Goal: Task Accomplishment & Management: Use online tool/utility

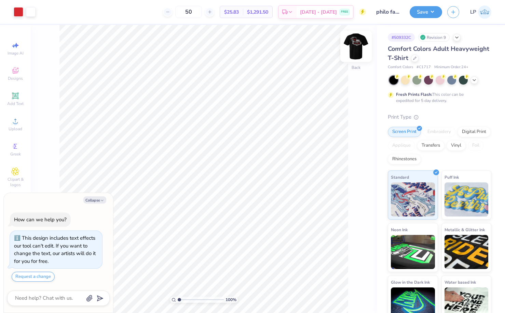
click at [349, 46] on img at bounding box center [355, 46] width 27 height 27
type textarea "x"
type input "13.43"
type input "10.73"
type textarea "x"
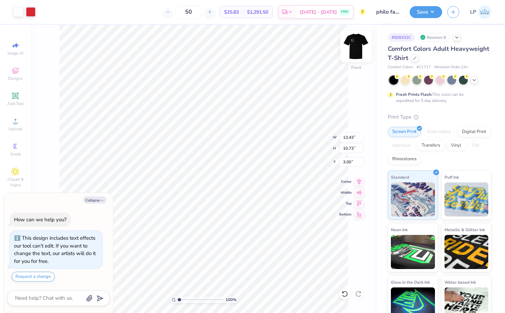
type input "4.52"
type textarea "x"
type input "13.93"
type input "11.14"
type input "4.11"
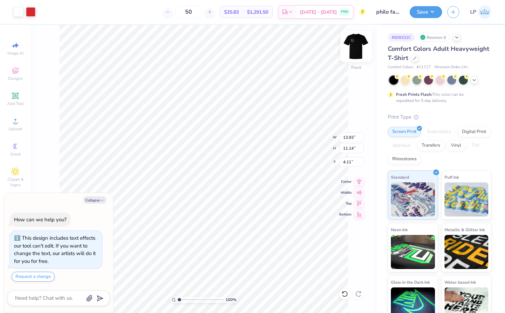
type textarea "x"
type input "4.02"
type textarea "x"
type input "13.11"
type input "10.48"
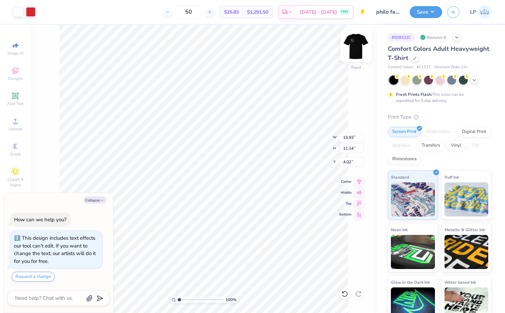
type input "4.67"
type textarea "x"
type input "4.63"
type textarea "x"
type input "4.65"
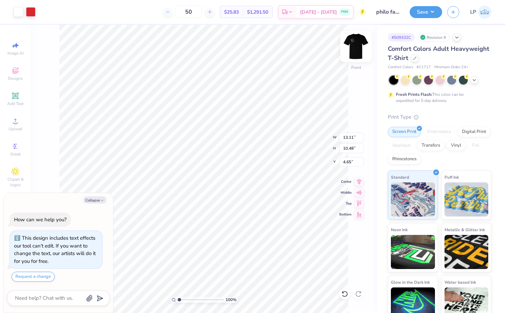
type textarea "x"
type input "4.24"
type textarea "x"
type input "4.10"
type textarea "x"
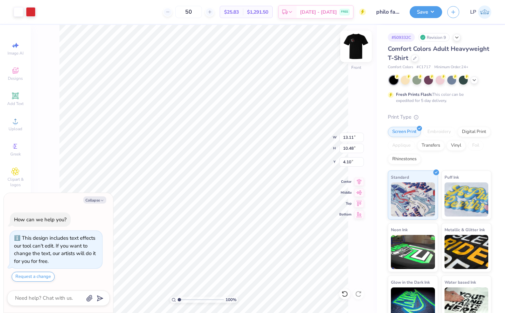
type input "4.24"
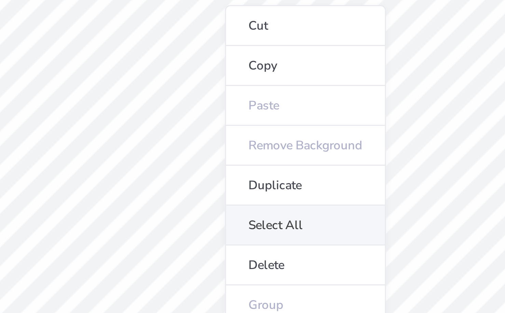
type textarea "x"
type input "4.23"
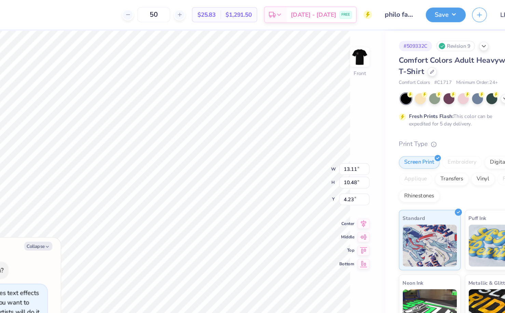
type textarea "x"
type input "4.24"
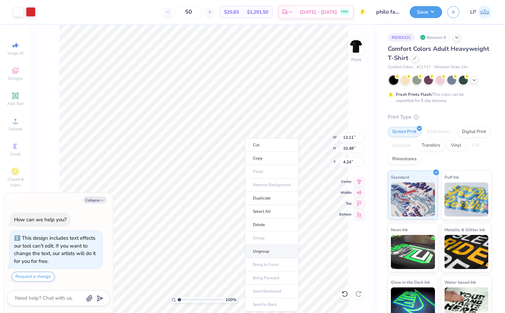
click at [256, 248] on li "Ungroup" at bounding box center [272, 251] width 54 height 13
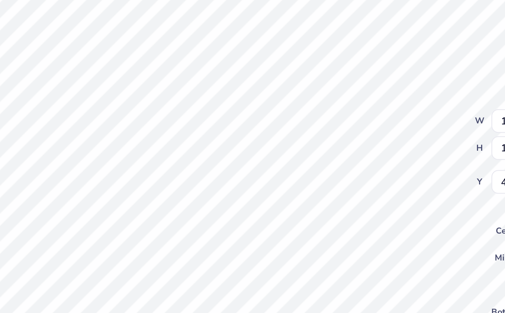
type textarea "x"
type input "0.31"
type input "0.45"
type input "13.64"
type textarea "x"
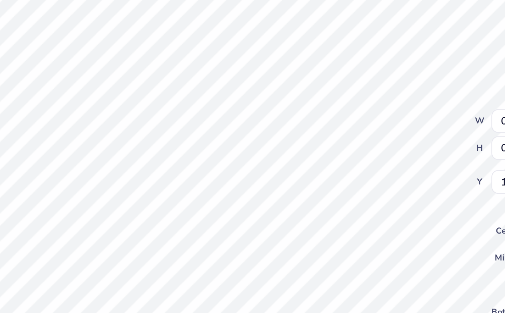
type input "0.53"
type input "0.57"
type textarea "x"
type input "1.89"
type input "1.08"
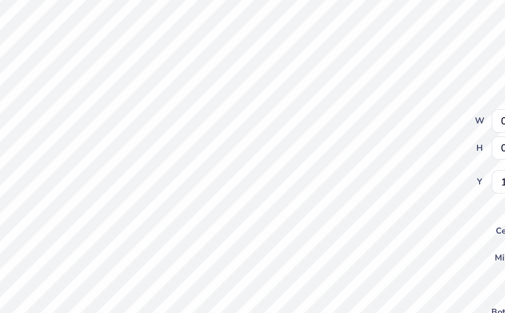
type input "5.38"
type textarea "x"
type input "1.88"
type input "0.46"
type input "5.71"
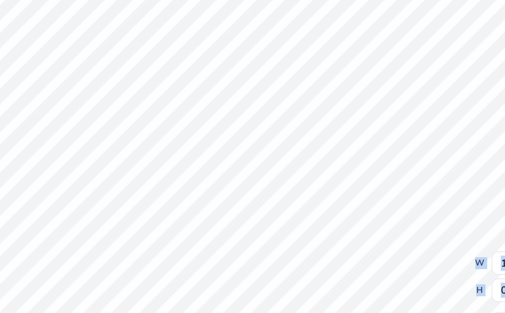
type textarea "x"
type input "3.31"
type input "0.81"
type input "5.31"
type textarea "x"
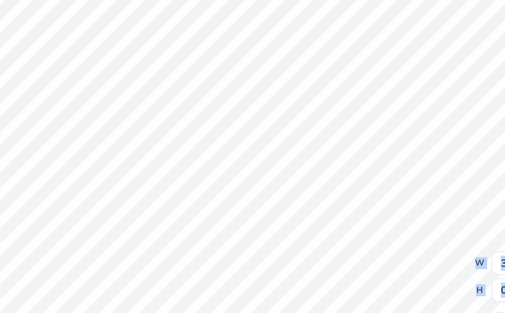
type input "0.83"
type input "5.30"
type textarea "x"
type input "0.85"
type input "5.28"
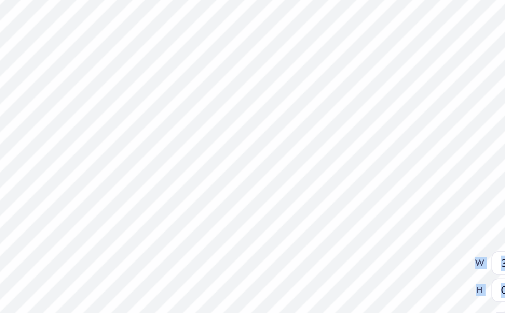
type textarea "x"
type input "2.87"
type input "0.73"
type input "5.41"
type textarea "x"
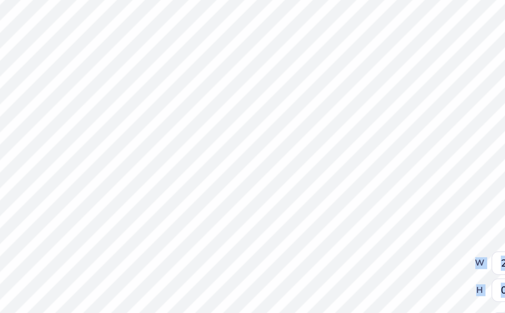
type input "6.51"
type textarea "x"
type input "2.00"
type input "0.51"
type input "6.76"
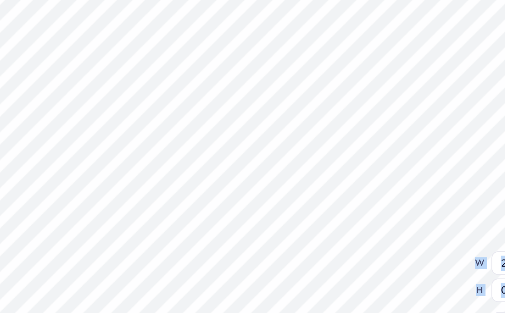
type textarea "x"
type input "6.78"
type textarea "x"
type input "2.25"
type textarea "x"
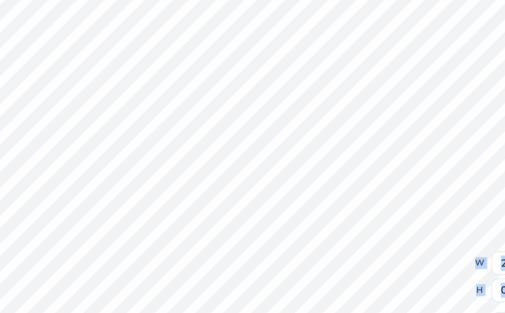
type input "6.74"
type textarea "x"
type input "13.11"
type input "10.48"
type input "4.24"
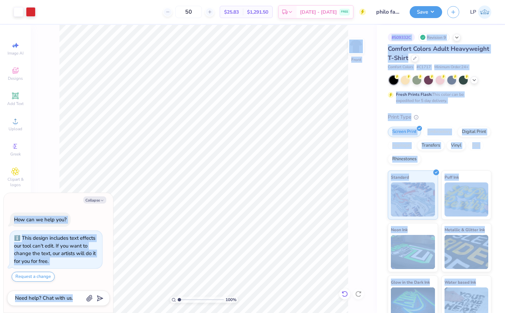
click at [344, 294] on icon at bounding box center [344, 294] width 7 height 7
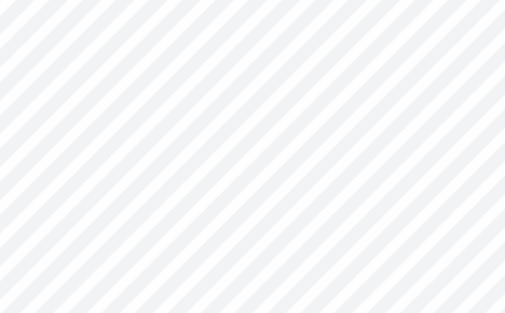
type textarea "x"
type input "6.78"
type textarea "x"
type input "13.11"
type input "10.48"
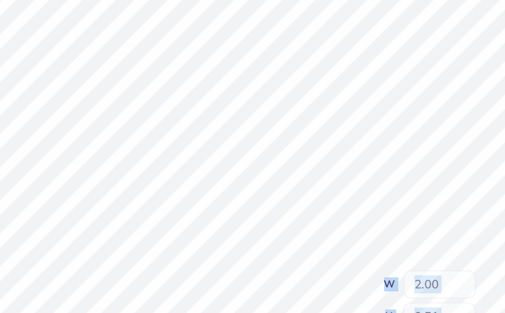
type input "4.24"
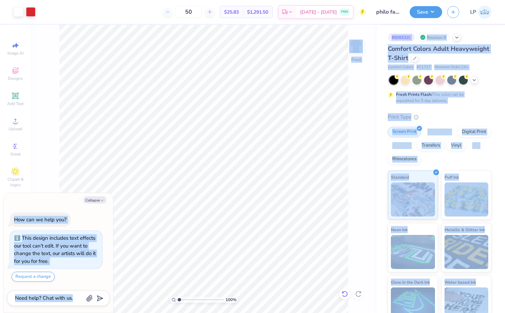
click at [344, 297] on icon at bounding box center [344, 294] width 7 height 7
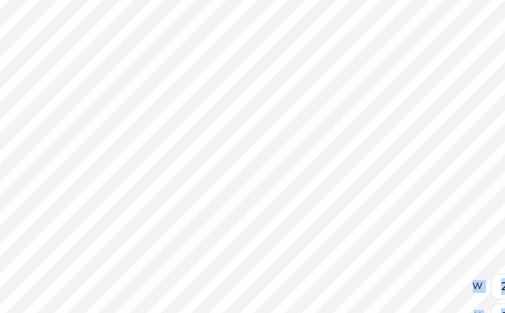
type textarea "x"
type input "6.79"
type textarea "x"
type input "2.12"
type input "0.52"
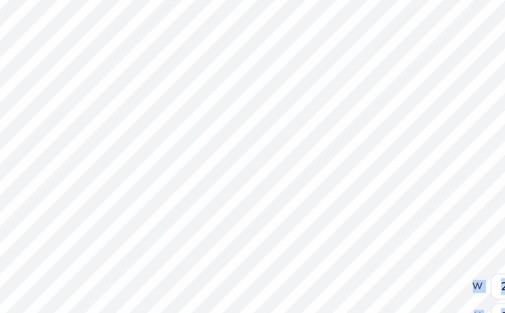
type input "6.80"
type textarea "x"
type input "2.33"
type input "0.57"
type input "6.81"
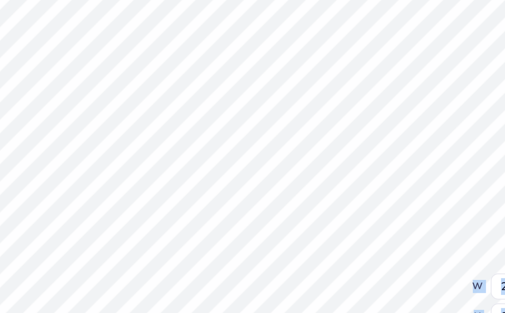
type textarea "x"
type input "1.69"
type input "0.41"
type input "6.99"
type textarea "x"
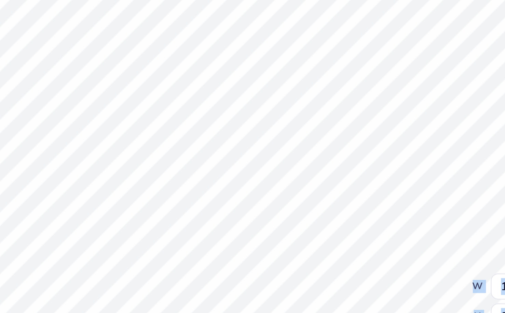
type input "1.84"
type input "0.45"
type input "7.00"
type textarea "x"
type input "2.13"
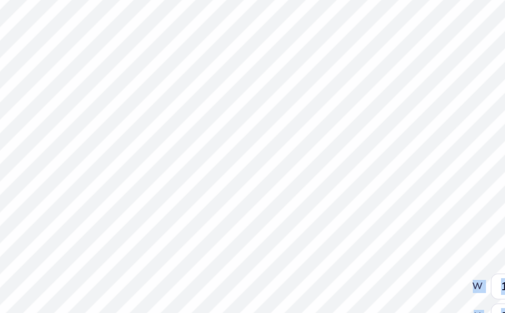
type input "0.52"
type input "6.92"
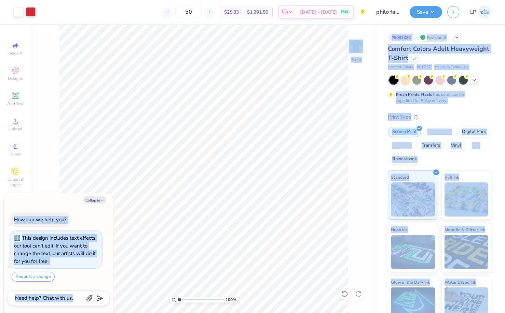
click at [345, 292] on icon at bounding box center [344, 294] width 6 height 6
click at [359, 293] on icon at bounding box center [358, 294] width 7 height 7
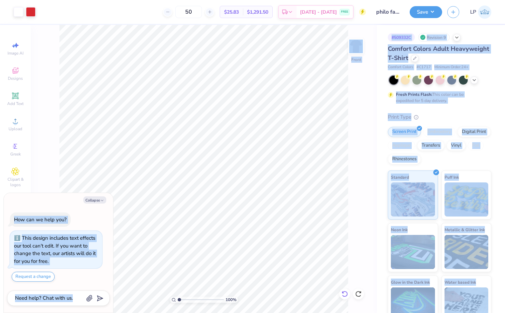
click at [346, 294] on icon at bounding box center [344, 294] width 7 height 7
click at [344, 294] on icon at bounding box center [344, 294] width 7 height 7
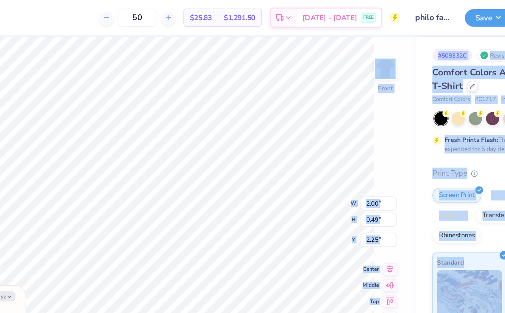
type textarea "x"
type input "6.79"
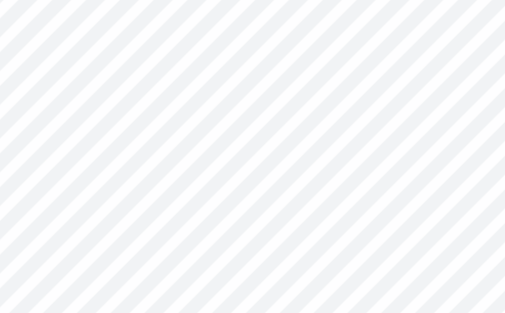
type textarea "x"
type input "2.13"
type input "0.52"
type input "6.80"
type textarea "x"
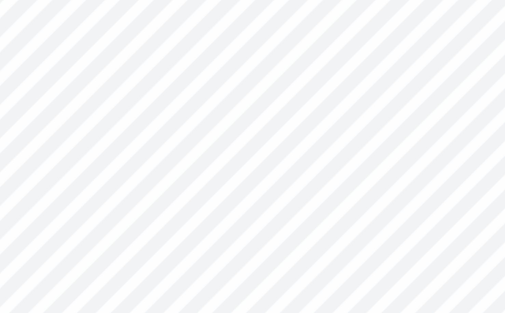
type input "1.79"
type input "0.44"
type input "6.90"
type textarea "x"
type input "2.06"
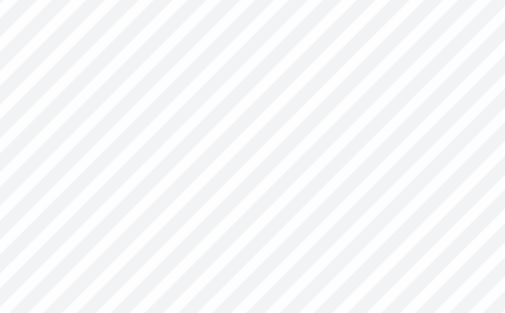
type input "0.50"
type input "6.91"
type textarea "x"
type input "2.15"
type input "0.52"
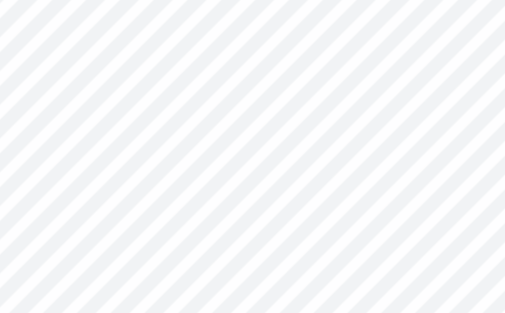
type input "6.88"
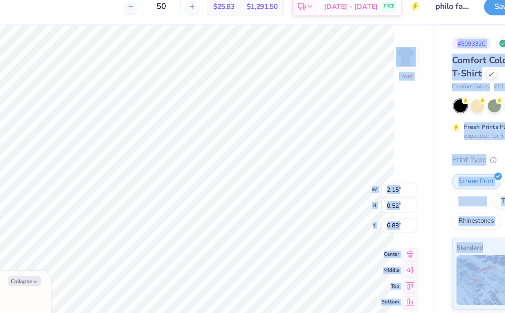
type textarea "x"
type input "13.11"
type input "10.48"
type input "4.24"
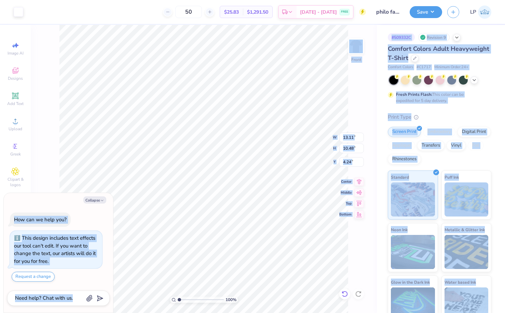
click at [342, 293] on icon at bounding box center [342, 292] width 1 height 1
click at [345, 294] on icon at bounding box center [344, 294] width 7 height 7
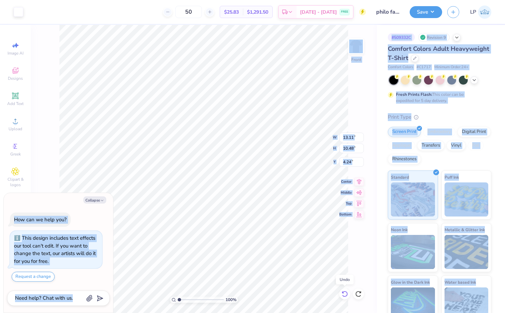
click at [345, 294] on icon at bounding box center [344, 294] width 7 height 7
click at [359, 294] on icon at bounding box center [358, 294] width 7 height 7
type textarea "x"
type input "14.21"
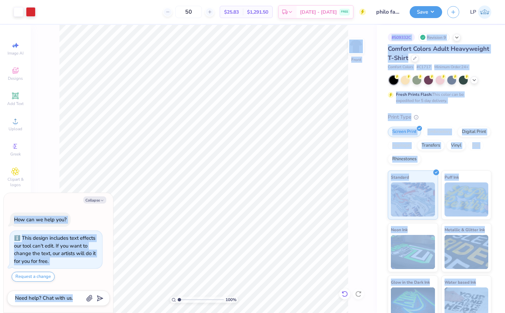
click at [342, 293] on icon at bounding box center [342, 292] width 1 height 1
type textarea "x"
type input "6.74"
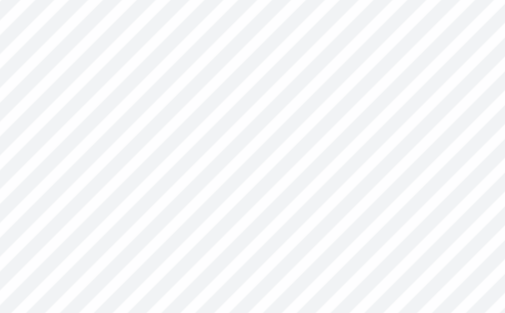
type textarea "x"
type input "6.78"
type textarea "x"
type input "2.20"
type input "0.56"
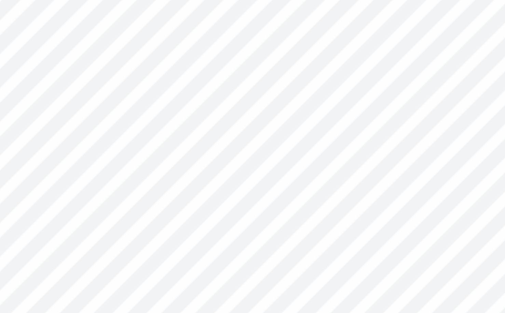
type input "6.79"
type textarea "x"
type input "2.47"
type input "0.63"
type input "6.80"
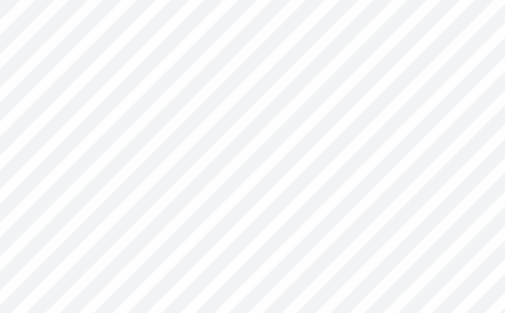
type textarea "x"
type input "2.19"
type input "0.56"
type input "6.79"
type textarea "x"
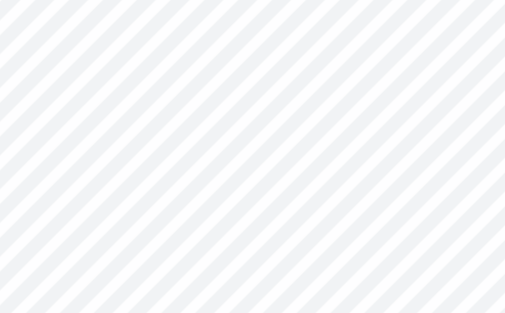
type input "1.79"
type input "0.46"
type input "6.90"
type textarea "x"
type input "2.03"
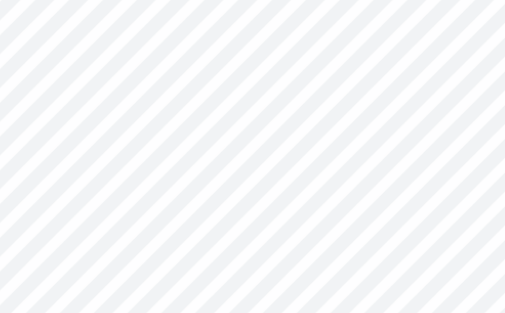
type input "0.52"
type input "6.91"
type textarea "x"
type input "2.19"
type input "0.56"
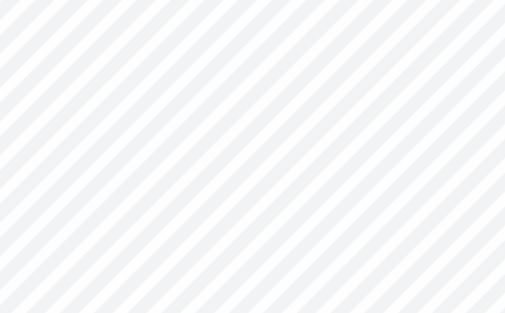
type input "6.87"
type textarea "x"
type input "2.29"
type input "0.58"
type input "6.84"
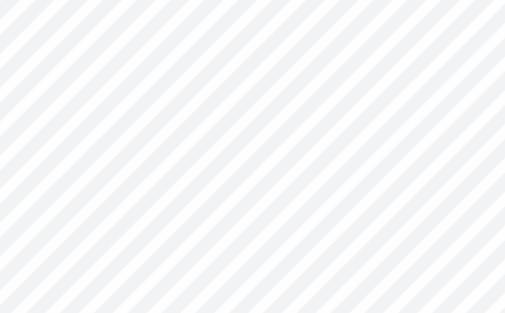
type textarea "x"
type input "2.21"
type input "0.56"
type input "6.86"
type textarea "x"
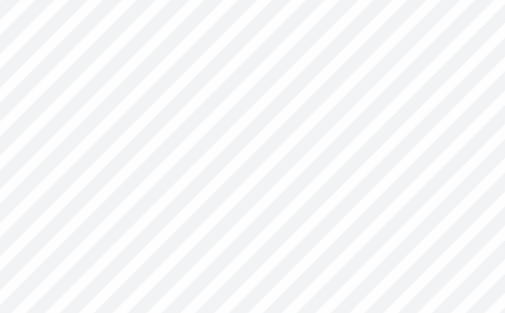
type input "13.11"
type input "10.48"
type input "4.24"
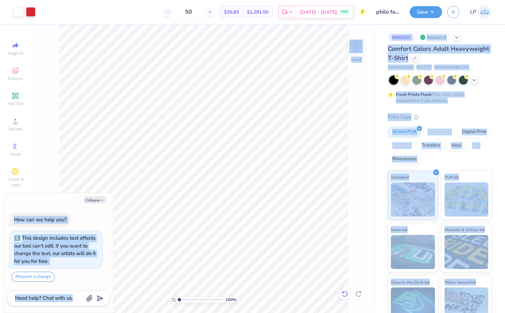
click at [340, 294] on div at bounding box center [344, 294] width 11 height 11
click at [345, 294] on icon at bounding box center [344, 294] width 7 height 7
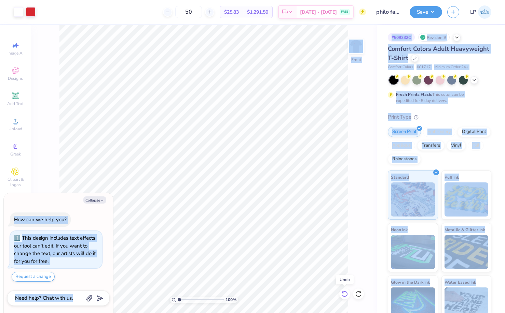
click at [345, 294] on icon at bounding box center [344, 294] width 7 height 7
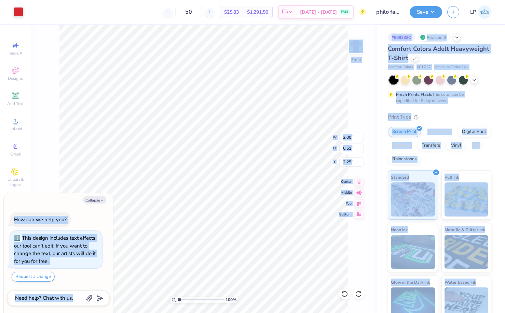
type textarea "x"
type input "6.78"
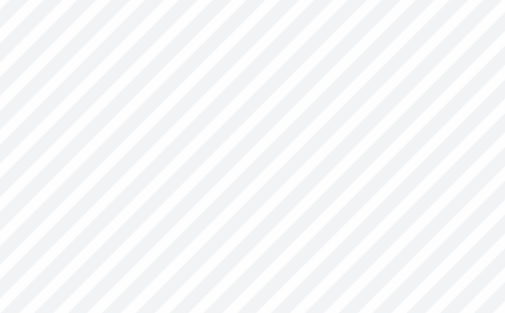
type textarea "x"
type input "2.14"
type input "0.55"
type input "6.79"
type textarea "x"
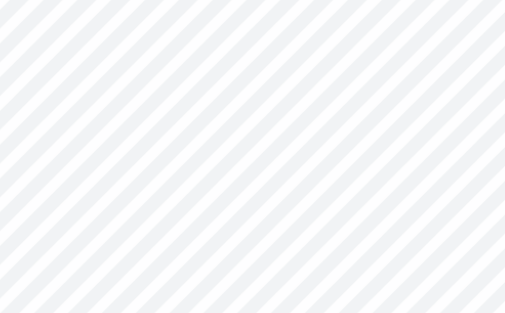
type input "2.25"
type input "0.57"
type input "6.76"
type textarea "x"
type input "13.11"
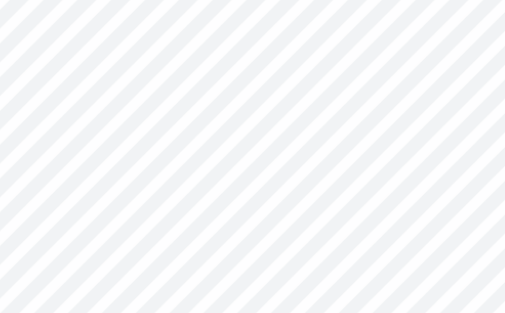
type input "10.48"
type input "4.24"
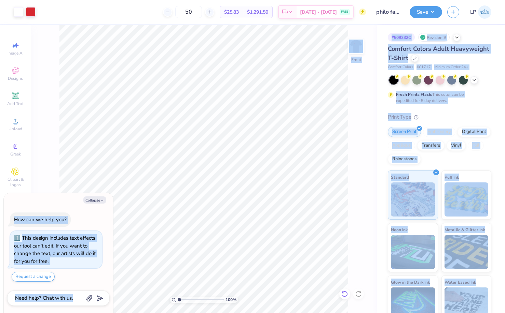
click at [344, 294] on icon at bounding box center [344, 294] width 7 height 7
type textarea "x"
type input "14.21"
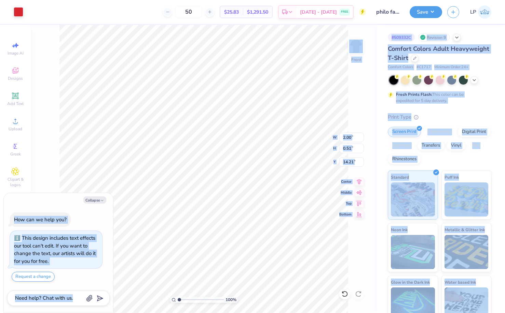
type textarea "x"
type input "2.02"
type input "1.12"
type input "13.88"
type textarea "x"
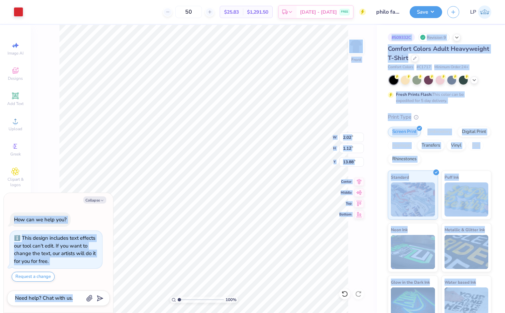
type input "13.75"
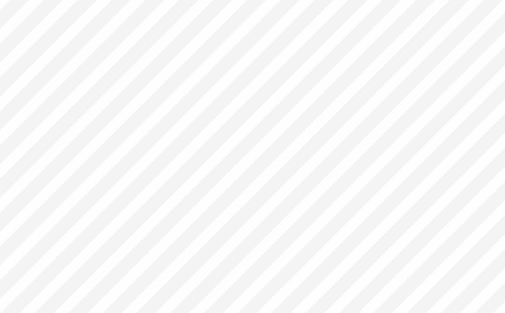
type textarea "x"
type input "2.76"
type input "1.54"
type input "13.33"
type textarea "x"
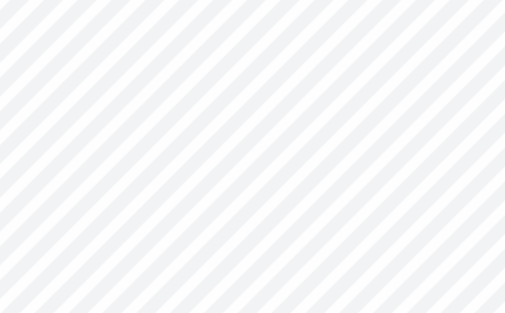
type input "2.38"
type input "1.33"
type textarea "x"
type input "2.16"
type input "1.20"
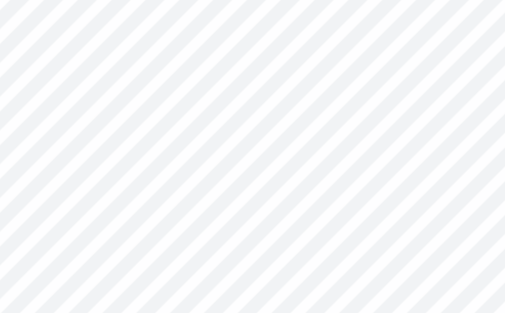
type input "13.46"
type textarea "x"
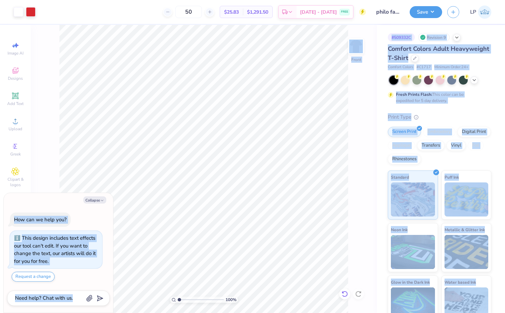
click at [346, 294] on icon at bounding box center [344, 294] width 7 height 7
click at [345, 294] on icon at bounding box center [344, 294] width 7 height 7
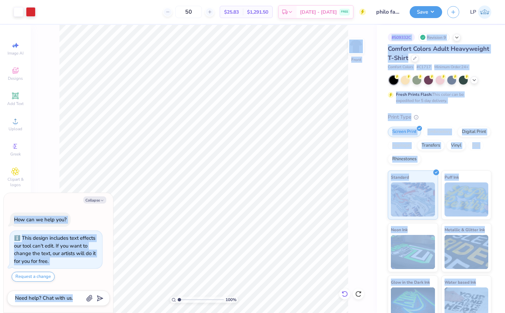
click at [345, 294] on icon at bounding box center [344, 294] width 7 height 7
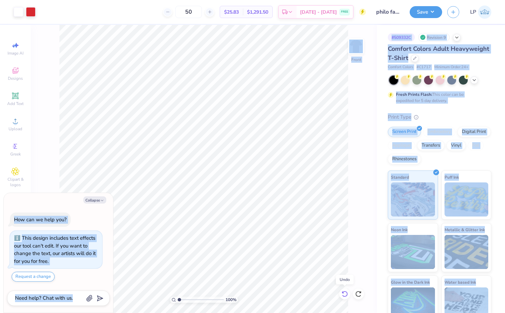
click at [345, 294] on icon at bounding box center [344, 294] width 7 height 7
